Goal: Check status: Check status

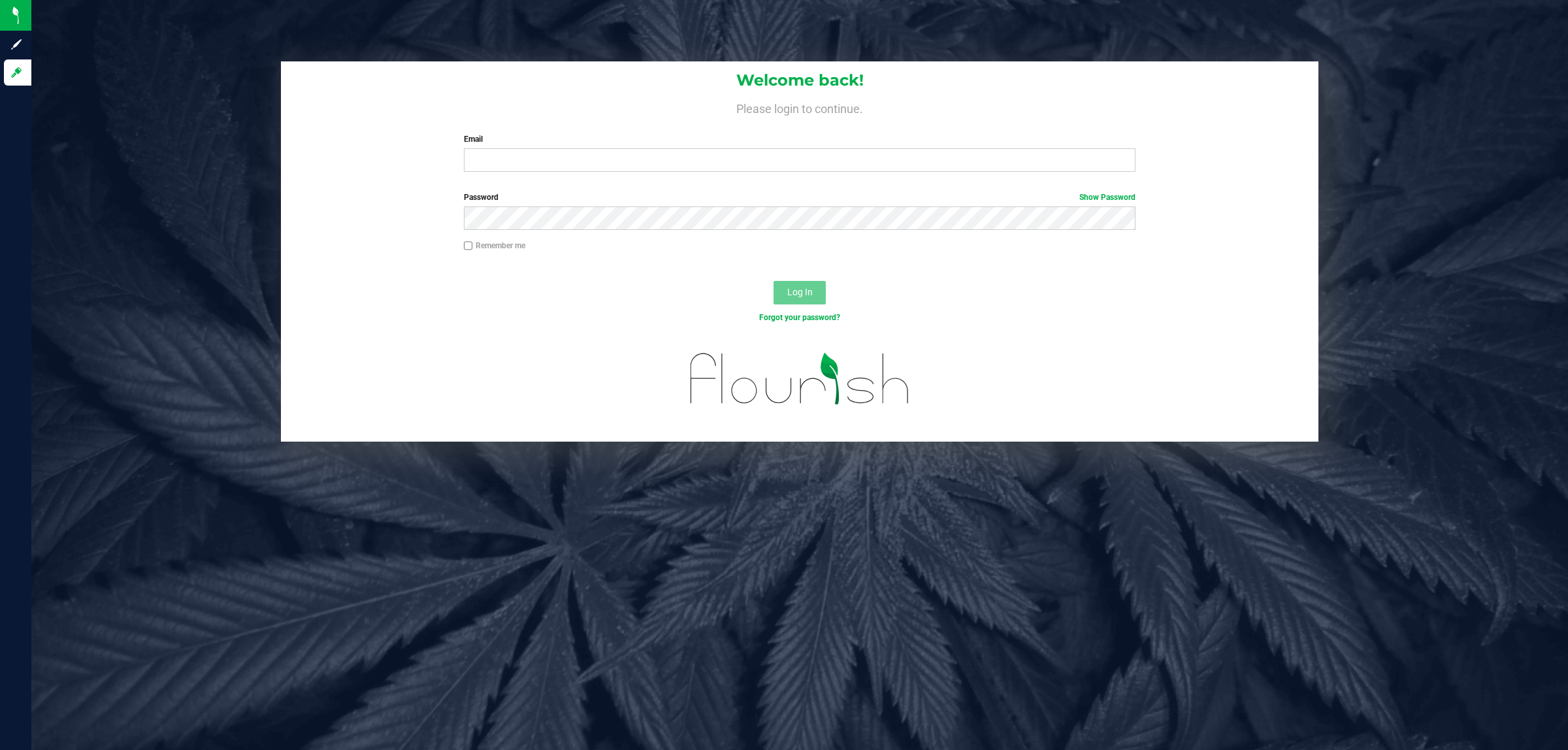
drag, startPoint x: 597, startPoint y: 125, endPoint x: 579, endPoint y: 174, distance: 52.2
click at [583, 170] on div "Welcome back! Please login to continue. Email Required Please format your email…" at bounding box center [800, 122] width 1037 height 121
click at [560, 154] on input "Email" at bounding box center [800, 160] width 673 height 24
type input "[EMAIL_ADDRESS][DOMAIN_NAME]"
click at [773, 281] on button "Log In" at bounding box center [799, 293] width 53 height 24
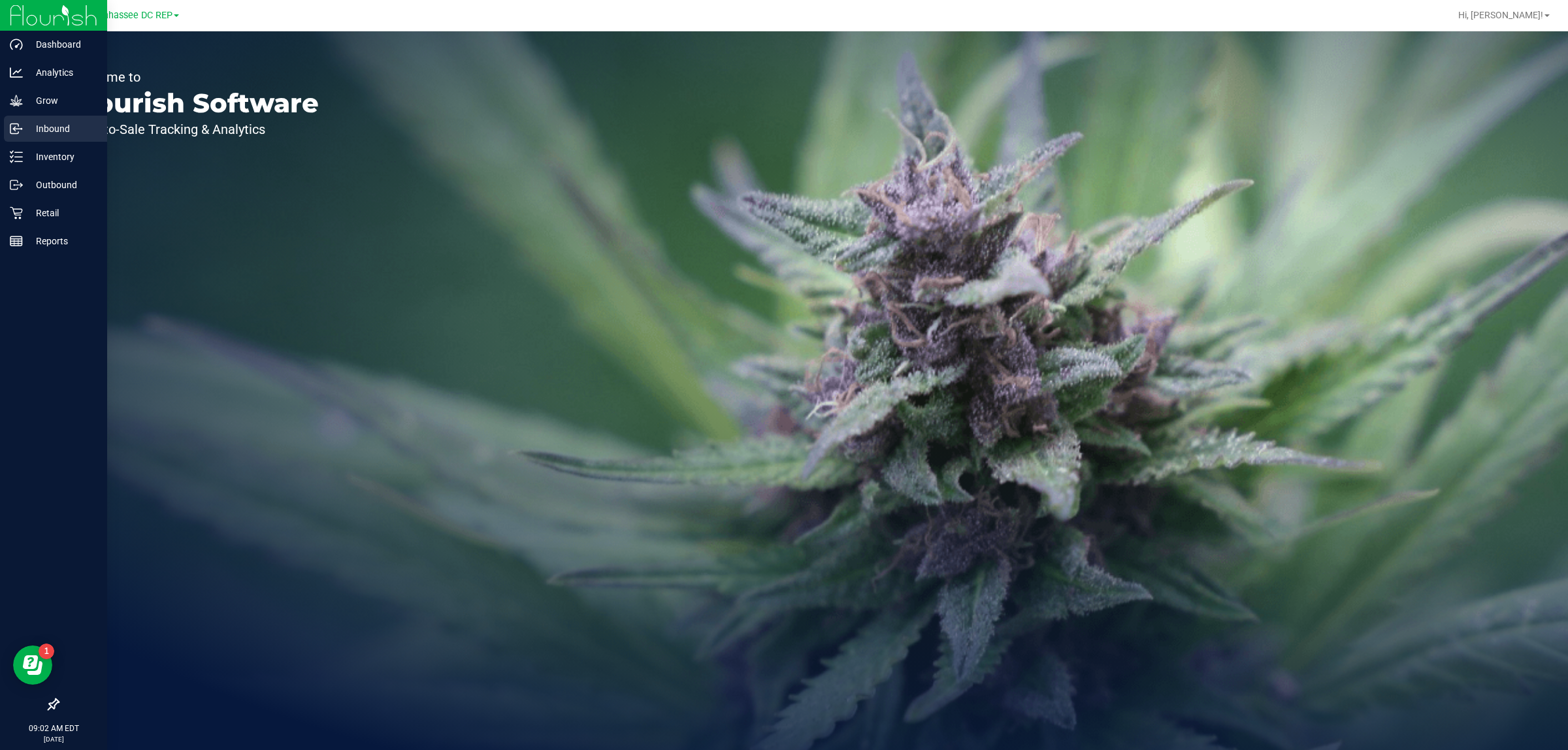
click at [17, 139] on div "Inbound" at bounding box center [55, 128] width 103 height 26
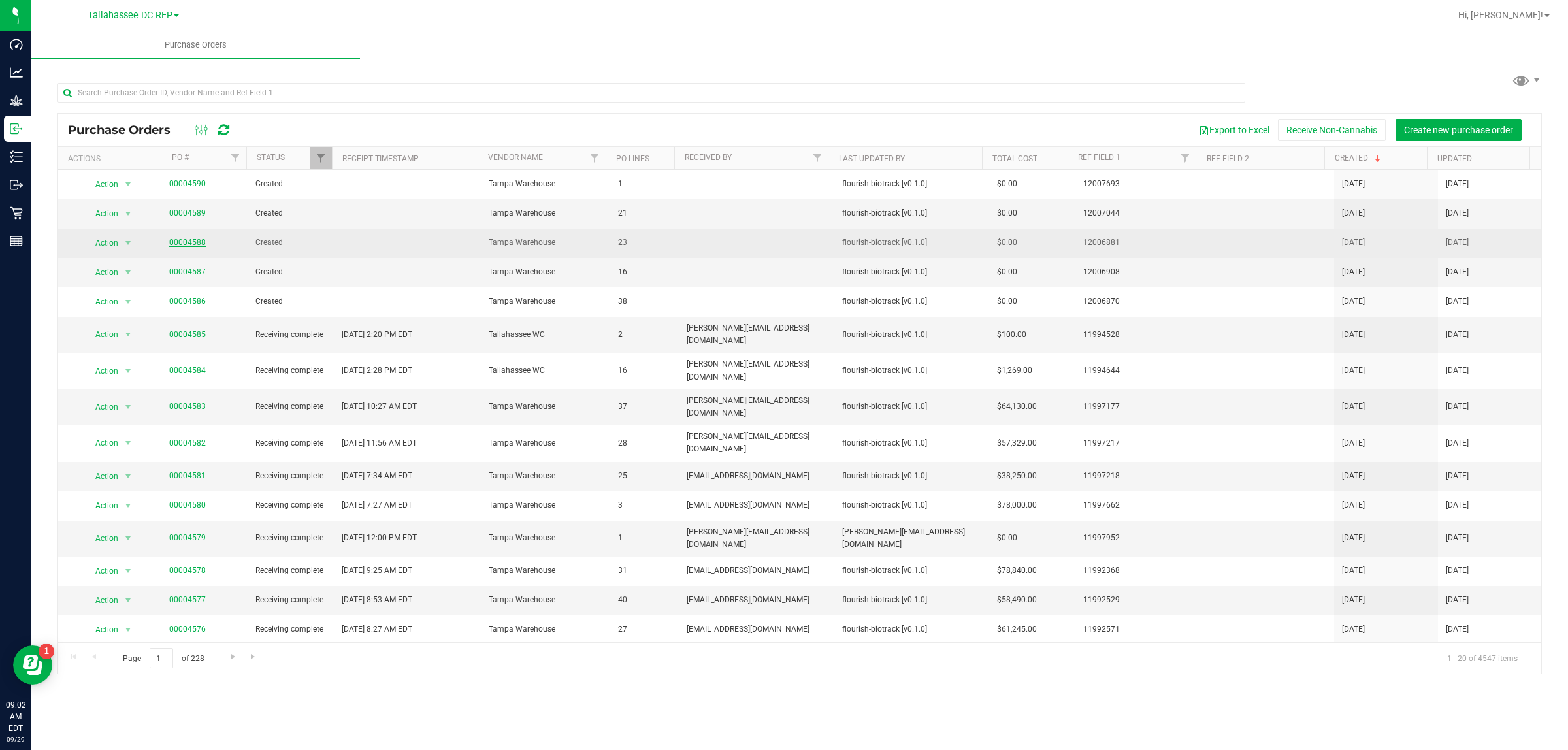
click at [180, 247] on link "00004588" at bounding box center [187, 243] width 37 height 9
